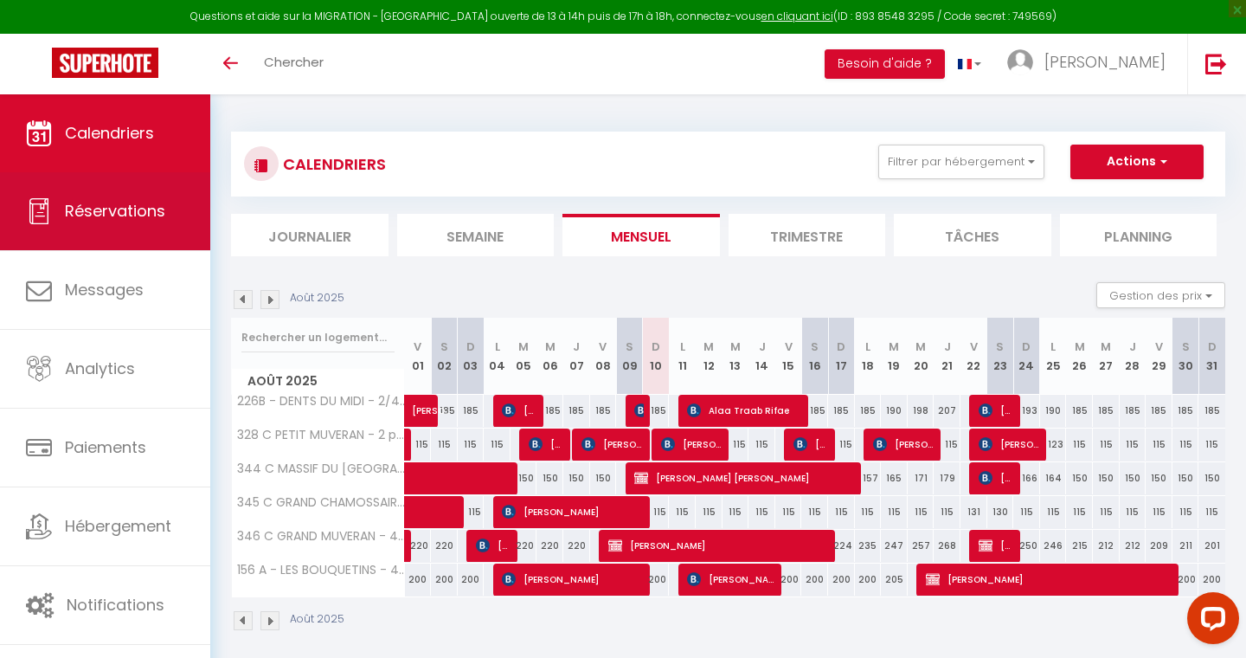
click at [125, 192] on link "Réservations" at bounding box center [105, 211] width 210 height 78
select select "not_cancelled"
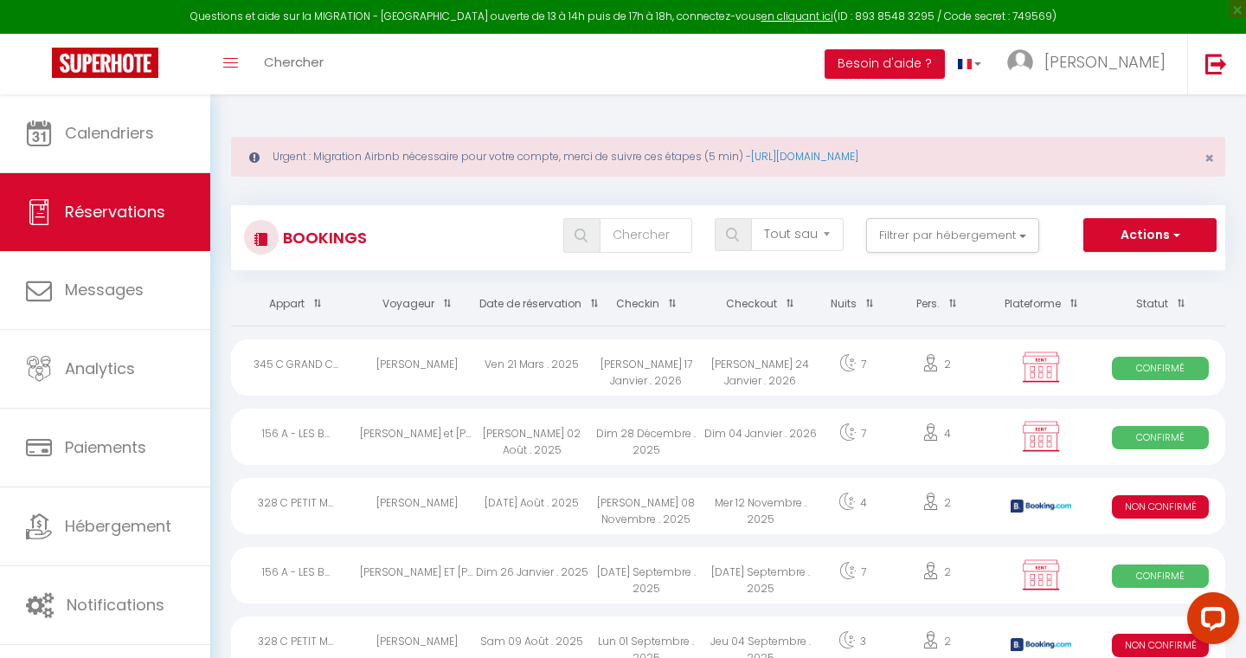
click at [849, 164] on div "Urgent : Migration Airbnb nécessaire pour votre compte, merci de suivre ces éta…" at bounding box center [728, 157] width 994 height 40
click at [854, 155] on link "[URL][DOMAIN_NAME]" at bounding box center [804, 156] width 107 height 15
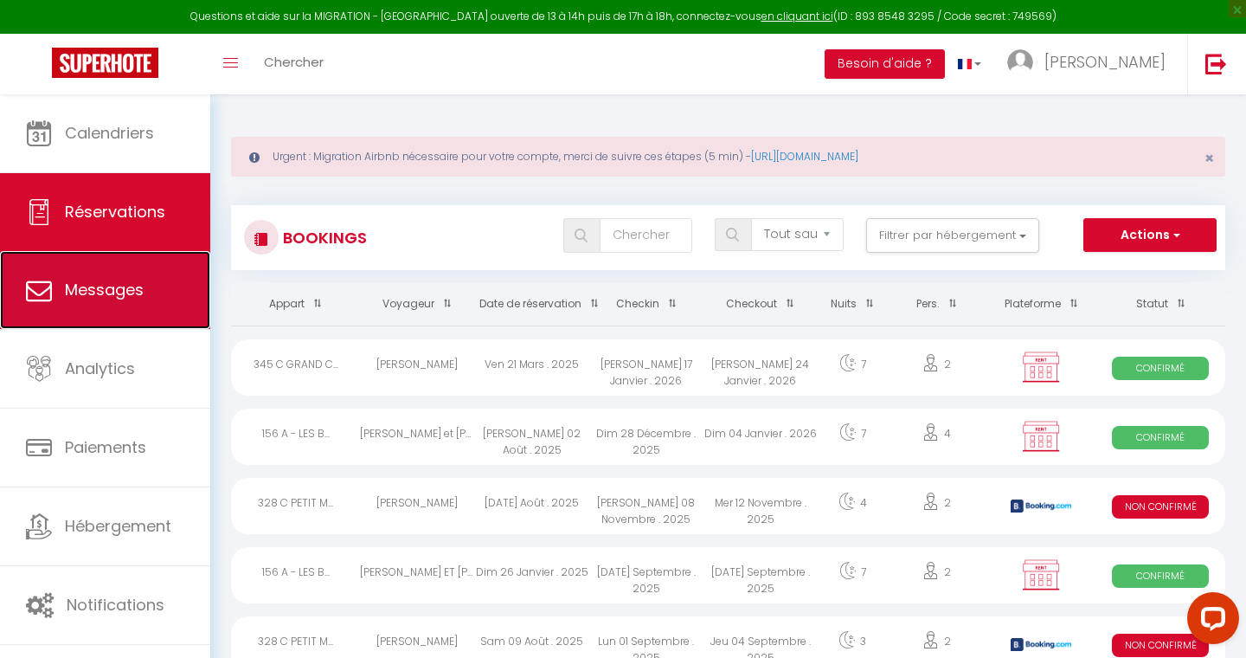
click at [124, 318] on link "Messages" at bounding box center [105, 290] width 210 height 78
select select "message"
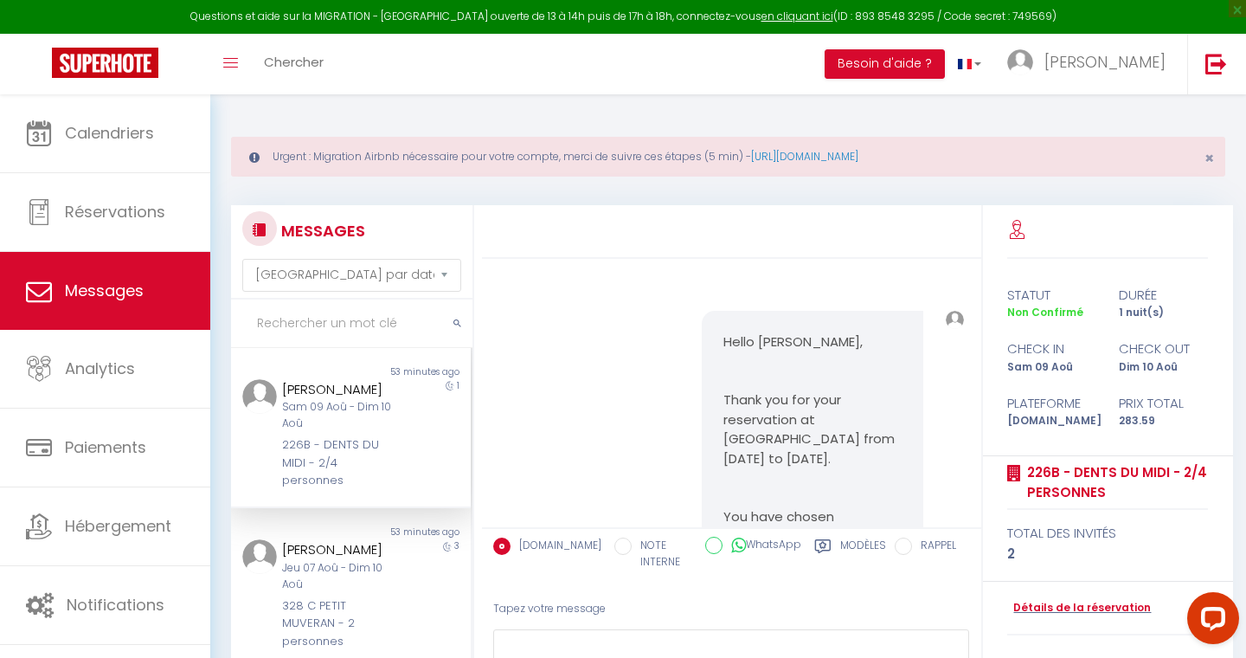
scroll to position [16940, 0]
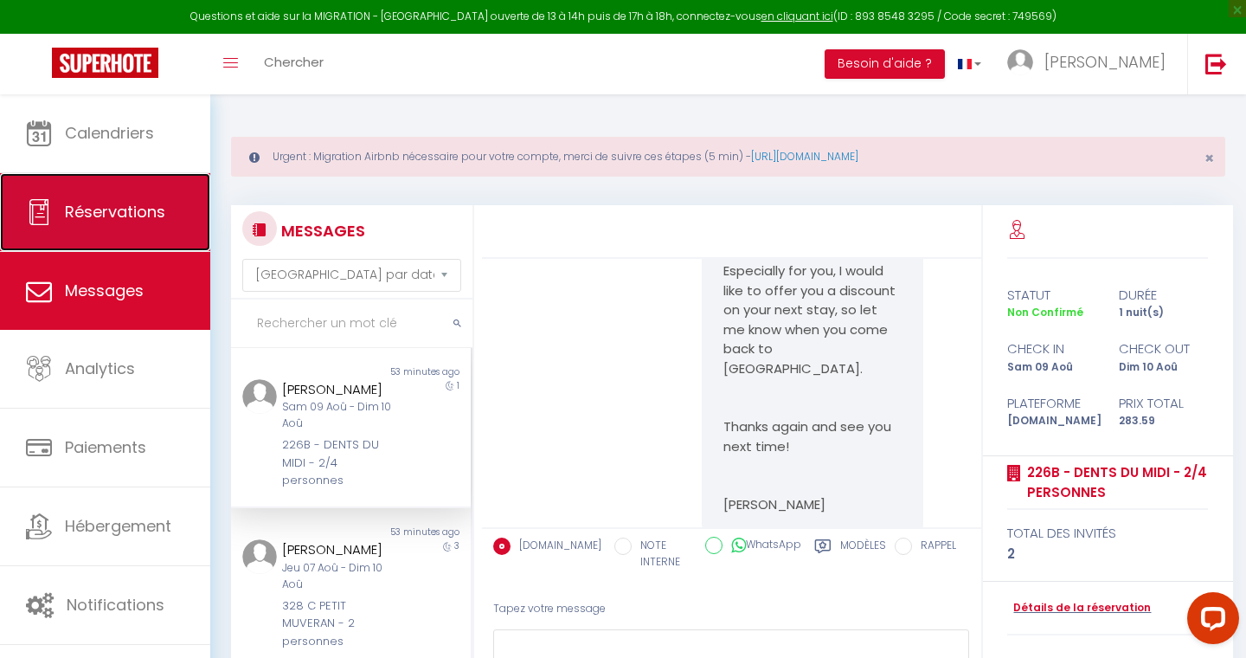
click at [123, 228] on link "Réservations" at bounding box center [105, 212] width 210 height 78
select select "not_cancelled"
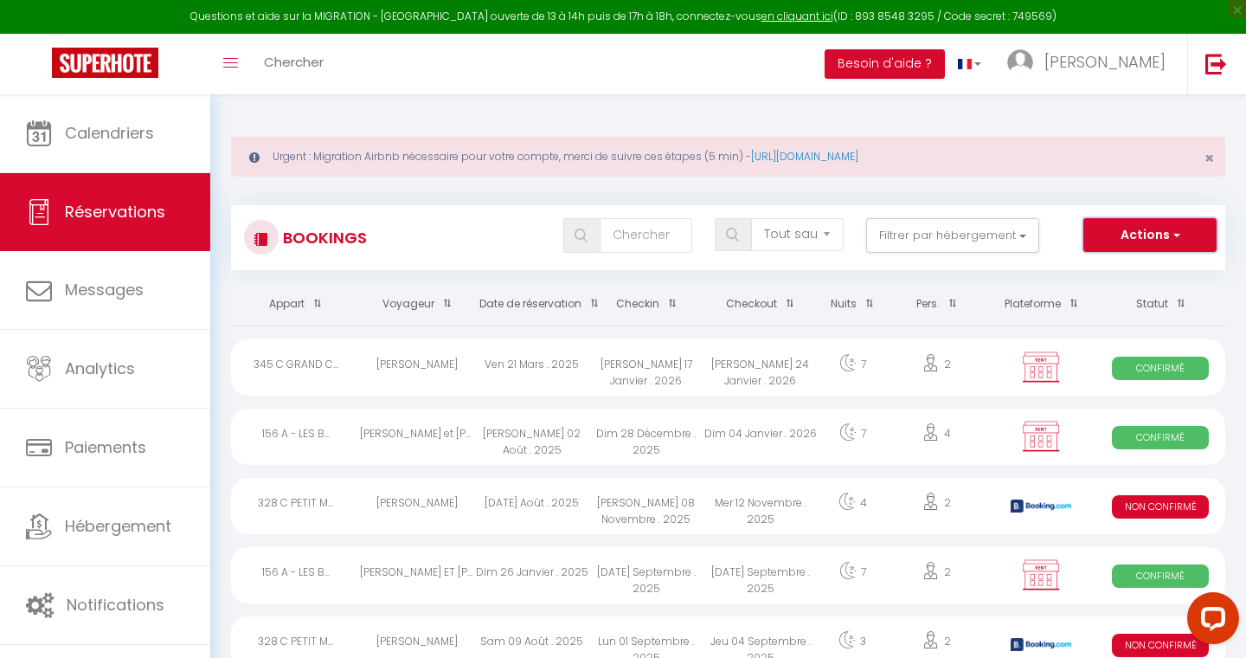
click at [1162, 234] on button "Actions" at bounding box center [1149, 235] width 133 height 35
click at [1098, 297] on link "Exporter les réservations" at bounding box center [1123, 295] width 185 height 22
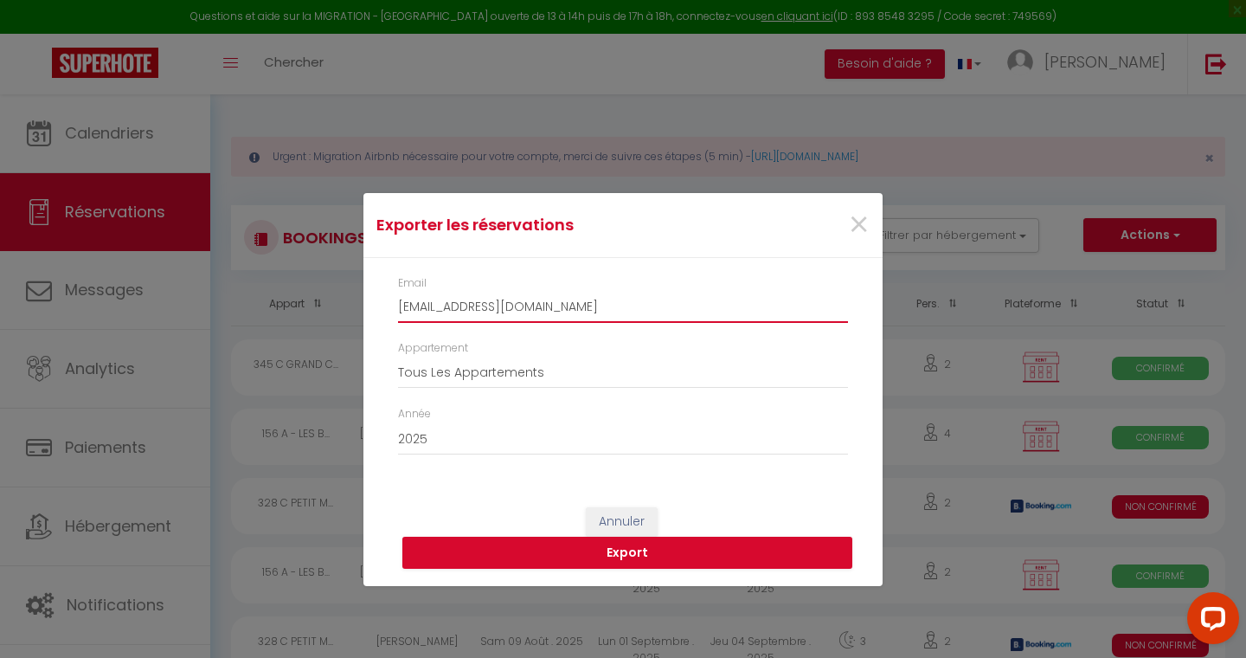
click at [542, 305] on input "[EMAIL_ADDRESS][DOMAIN_NAME]" at bounding box center [623, 307] width 450 height 31
type input "[EMAIL_ADDRESS][DOMAIN_NAME]"
click at [585, 565] on button "Export" at bounding box center [627, 552] width 450 height 33
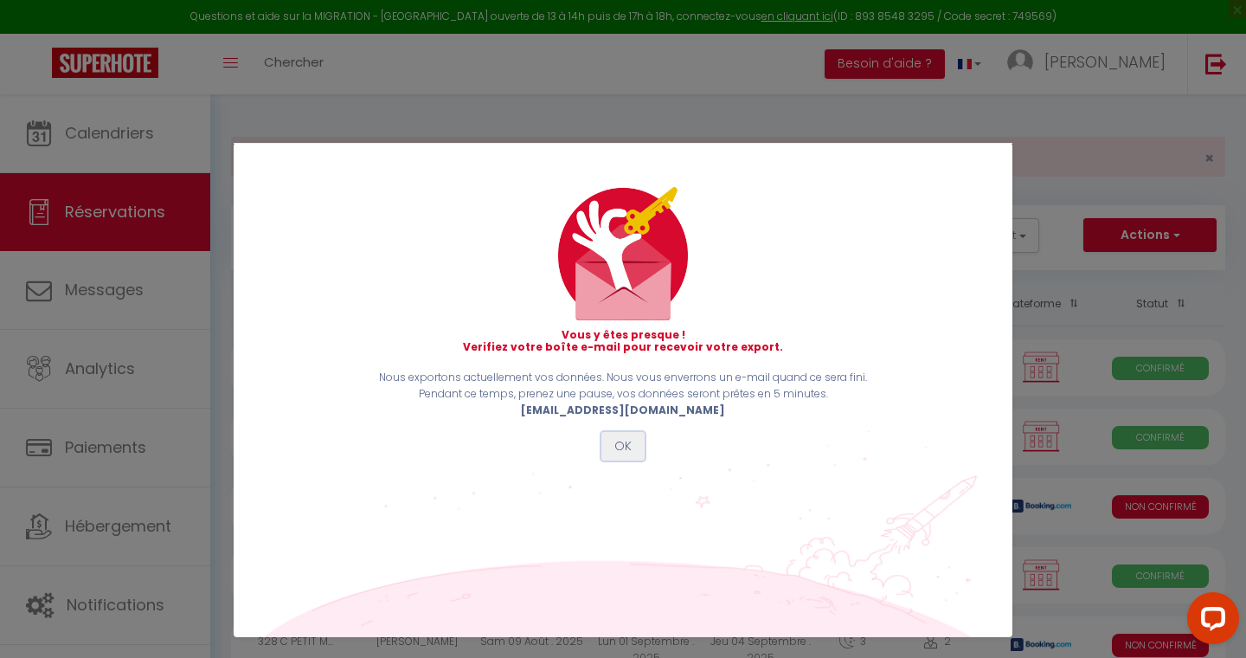
click at [623, 443] on button "OK" at bounding box center [622, 446] width 43 height 29
